Goal: Book appointment/travel/reservation

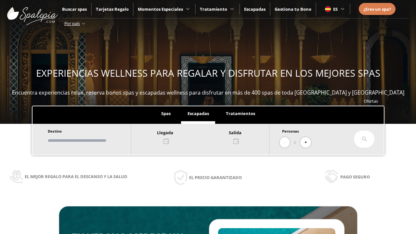
click at [92, 140] on input "text" at bounding box center [86, 140] width 81 height 11
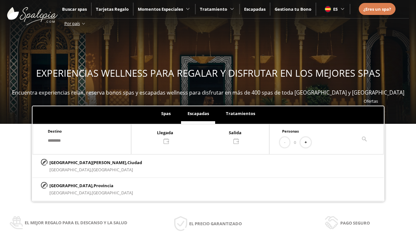
click at [206, 136] on div at bounding box center [200, 137] width 138 height 16
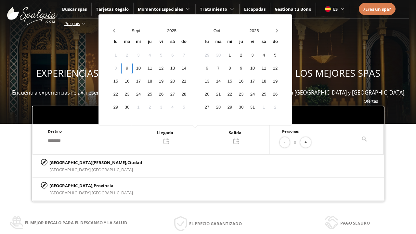
click at [155, 68] on div "11" at bounding box center [149, 68] width 11 height 11
click at [167, 68] on div "12" at bounding box center [160, 68] width 11 height 11
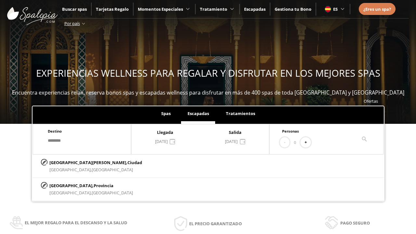
click at [307, 142] on button "+" at bounding box center [305, 142] width 11 height 11
click at [81, 162] on p "[GEOGRAPHIC_DATA][PERSON_NAME], [GEOGRAPHIC_DATA]" at bounding box center [95, 162] width 93 height 7
type input "**********"
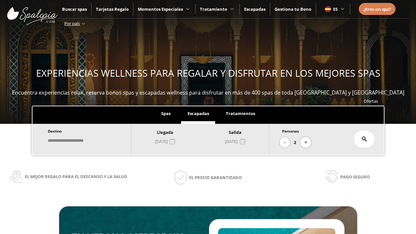
click at [364, 139] on icon at bounding box center [363, 138] width 5 height 5
